Goal: Use online tool/utility: Utilize a website feature to perform a specific function

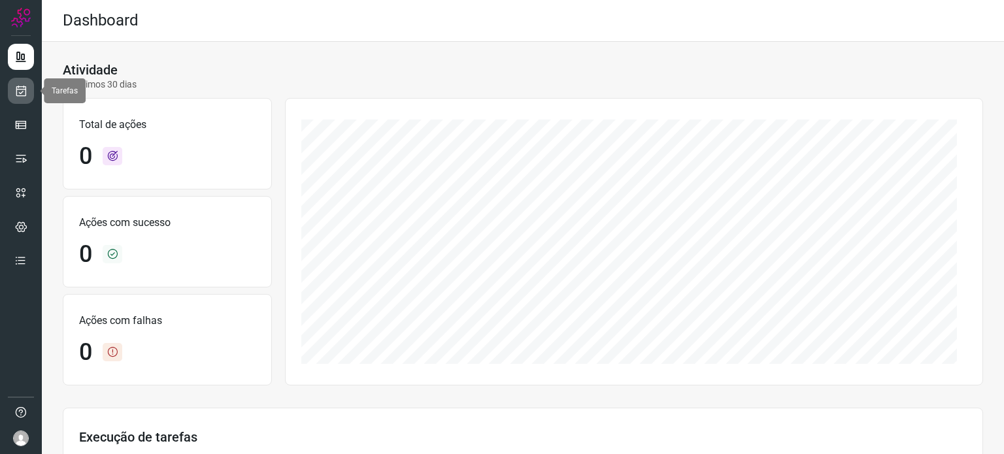
click at [25, 96] on icon at bounding box center [21, 90] width 14 height 13
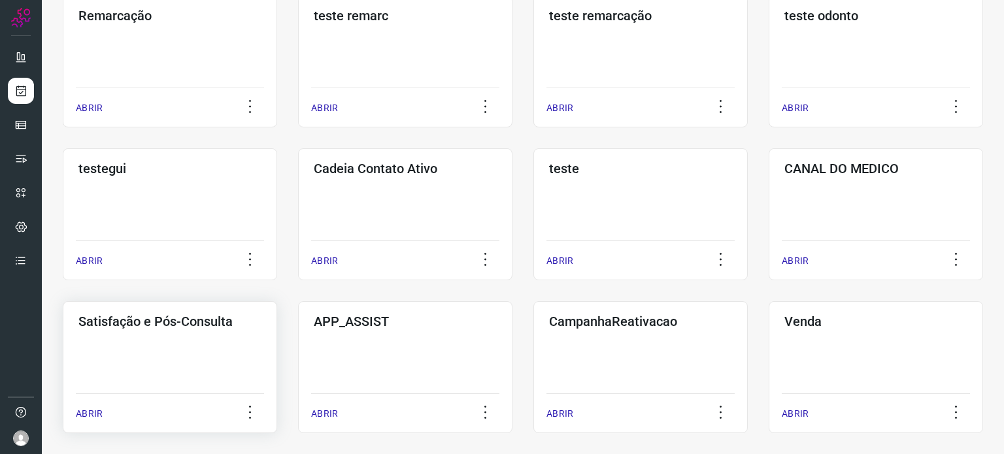
click at [175, 360] on div "Satisfação e Pós-Consulta ABRIR" at bounding box center [170, 367] width 214 height 132
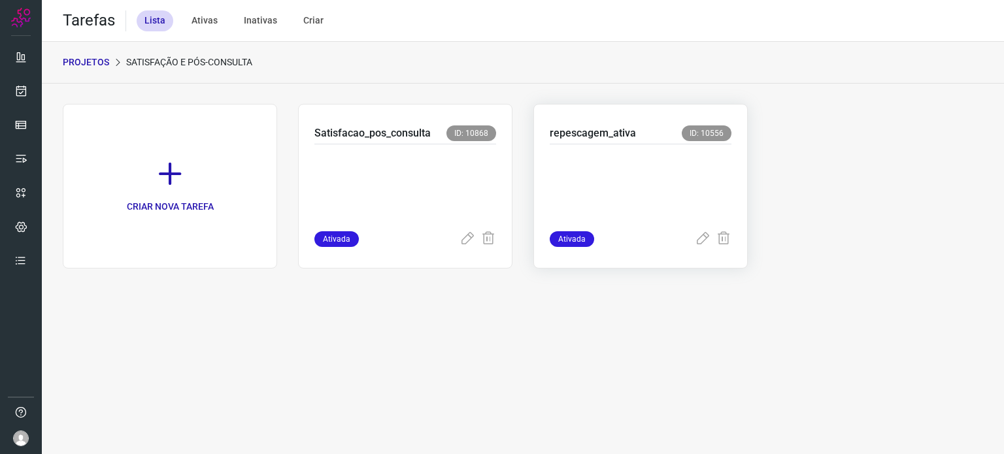
click at [613, 161] on p at bounding box center [640, 184] width 182 height 65
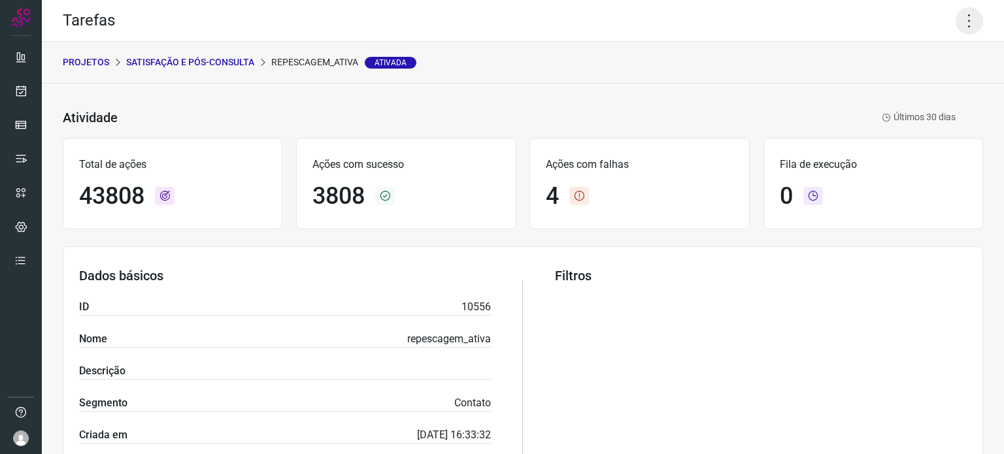
click at [956, 23] on icon at bounding box center [968, 20] width 27 height 27
drag, startPoint x: 912, startPoint y: 71, endPoint x: 912, endPoint y: 86, distance: 14.4
click at [912, 86] on ul "Editar Executar Remover Desativar tarefa" at bounding box center [912, 97] width 119 height 108
click at [912, 86] on li "Executar" at bounding box center [912, 85] width 119 height 21
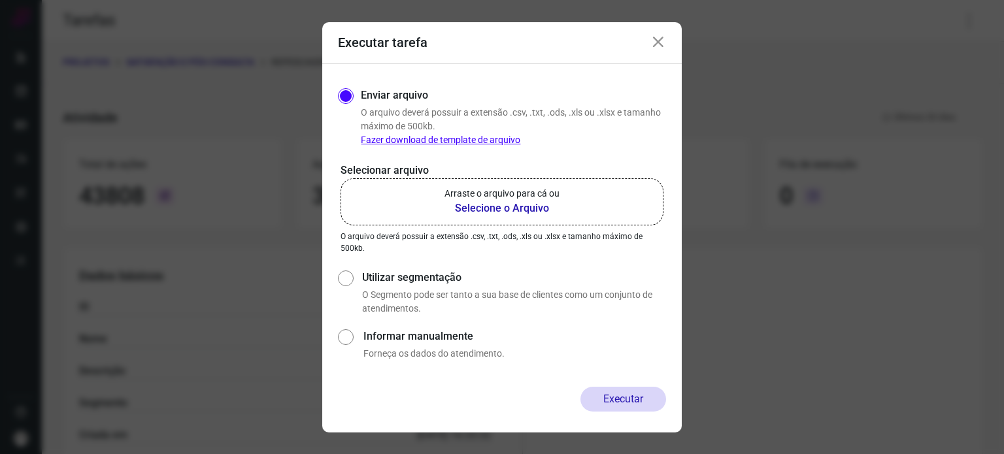
click at [541, 206] on b "Selecione o Arquivo" at bounding box center [501, 209] width 115 height 16
click at [0, 0] on input "Arraste o arquivo para cá ou Selecione o Arquivo" at bounding box center [0, 0] width 0 height 0
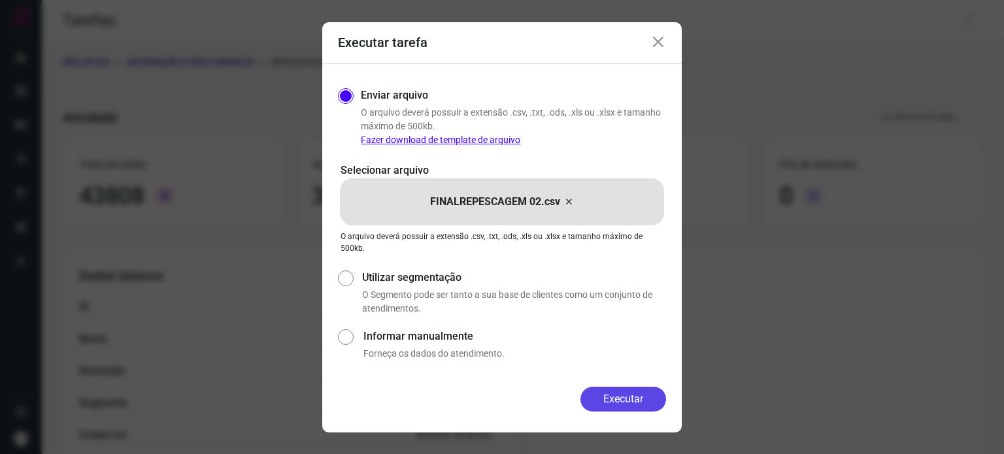
click at [614, 391] on button "Executar" at bounding box center [623, 399] width 86 height 25
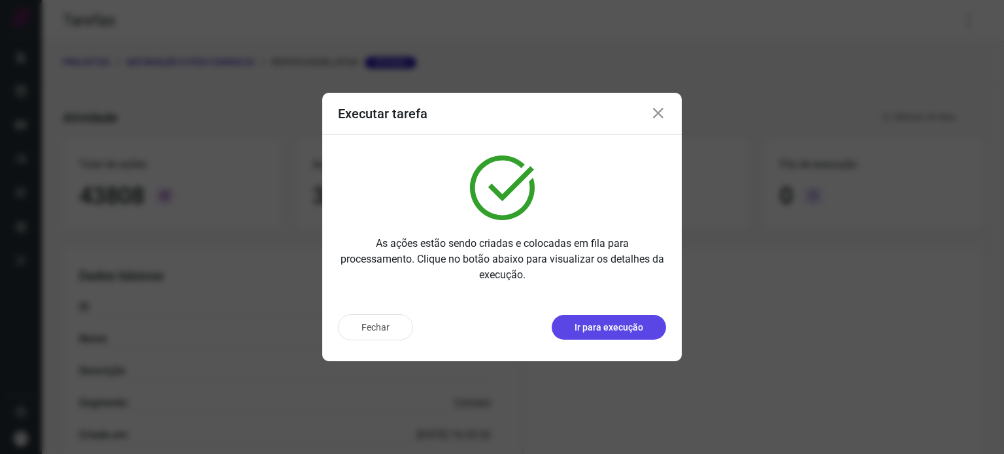
click at [609, 326] on p "Ir para execução" at bounding box center [608, 328] width 69 height 14
